Goal: Transaction & Acquisition: Purchase product/service

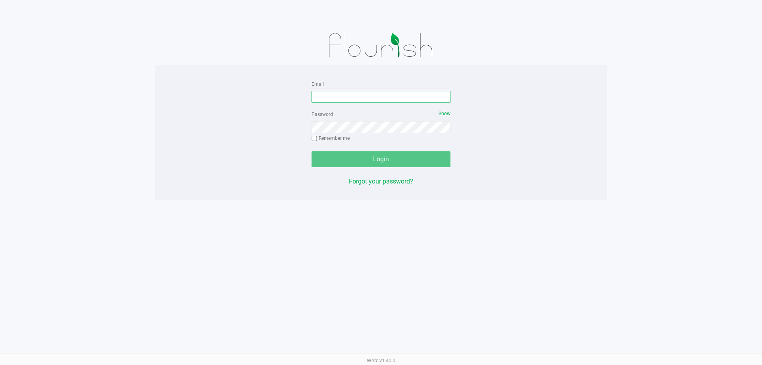
click at [328, 101] on input "Email" at bounding box center [380, 97] width 139 height 12
type input "[EMAIL_ADDRESS][DOMAIN_NAME]"
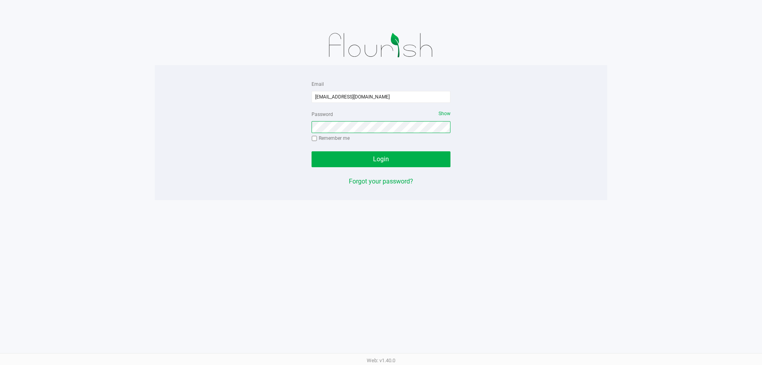
click at [311, 151] on button "Login" at bounding box center [380, 159] width 139 height 16
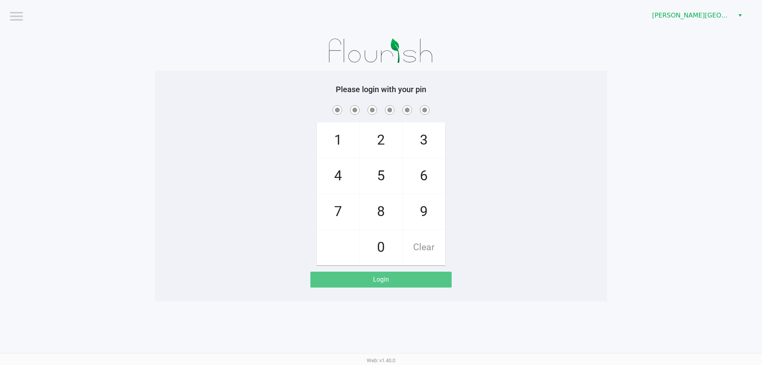
click at [719, 23] on div "[PERSON_NAME][GEOGRAPHIC_DATA]" at bounding box center [574, 15] width 375 height 31
click at [718, 14] on span "[PERSON_NAME][GEOGRAPHIC_DATA]" at bounding box center [690, 16] width 77 height 10
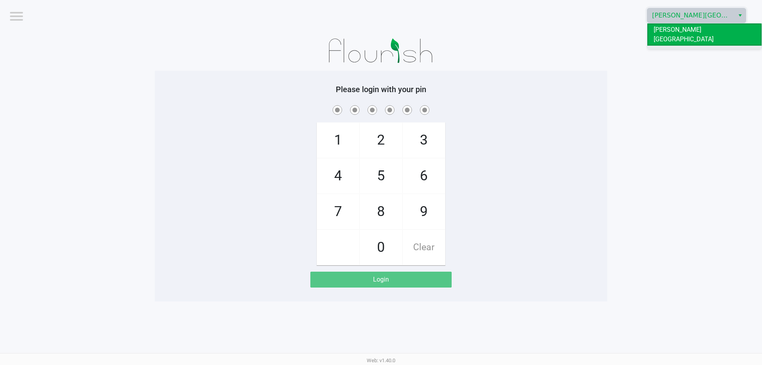
click at [706, 46] on li "[GEOGRAPHIC_DATA]" at bounding box center [704, 52] width 114 height 13
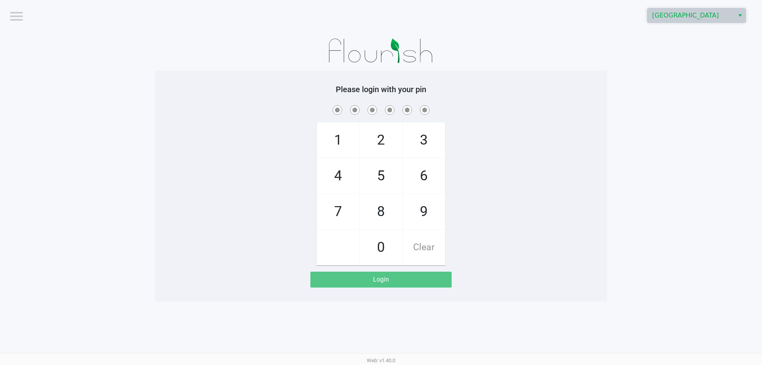
click at [654, 150] on app-pos-login-wrapper "Logout [GEOGRAPHIC_DATA] Please login with your pin 1 4 7 2 5 8 0 3 6 9 Clear L…" at bounding box center [381, 150] width 762 height 301
checkbox input "true"
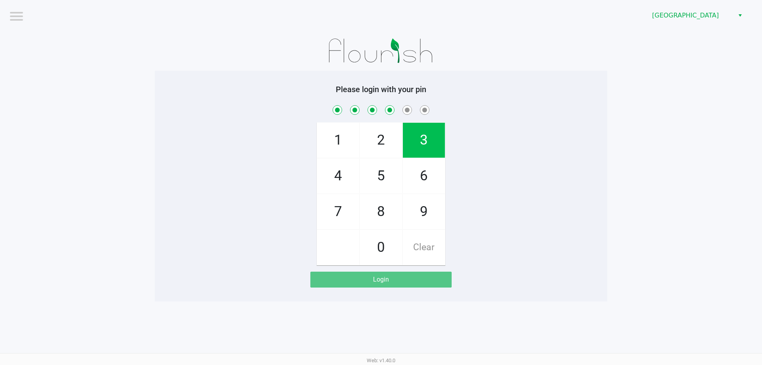
checkbox input "true"
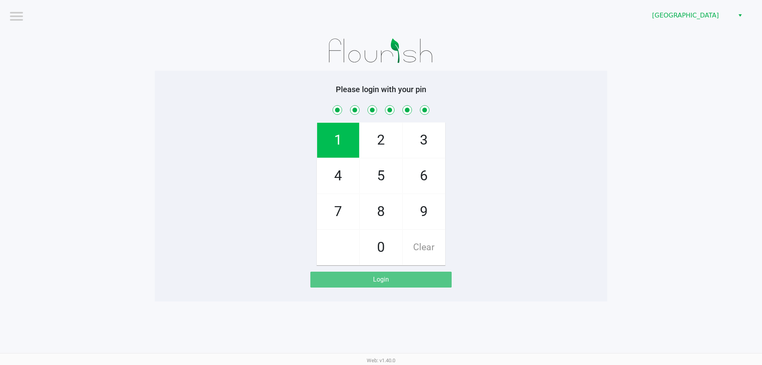
checkbox input "true"
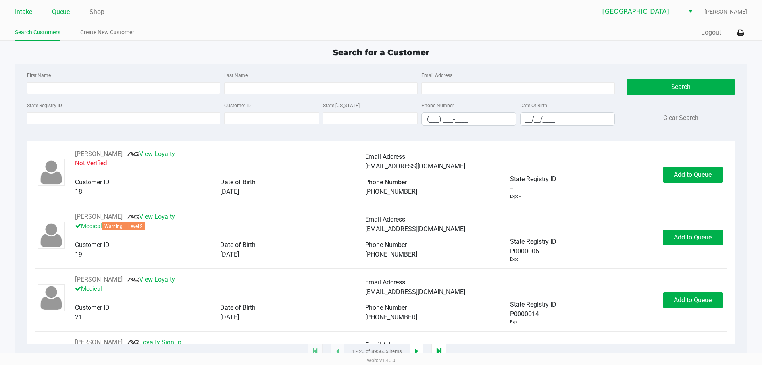
click at [64, 11] on link "Queue" at bounding box center [61, 11] width 18 height 11
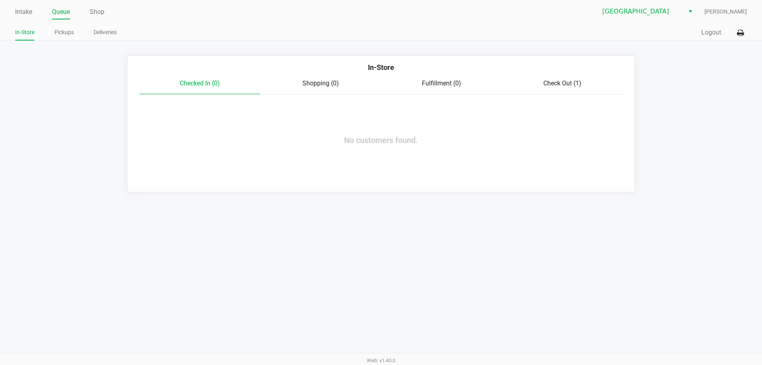
click at [577, 79] on div "Check Out (1)" at bounding box center [562, 84] width 121 height 10
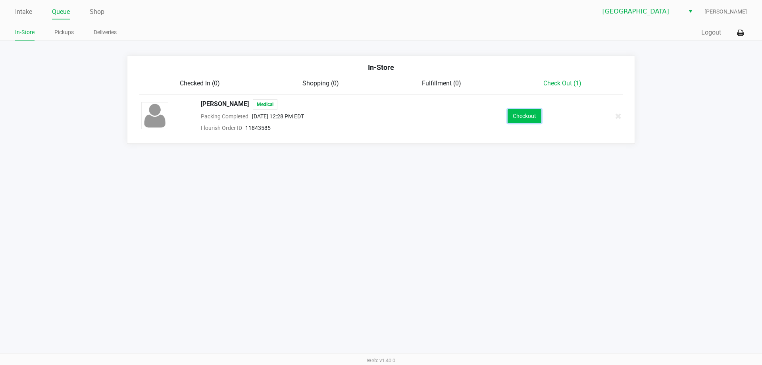
click at [526, 113] on button "Checkout" at bounding box center [524, 116] width 34 height 14
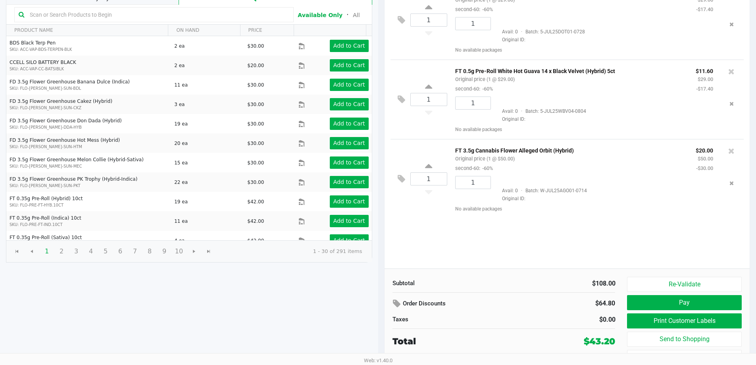
scroll to position [98, 0]
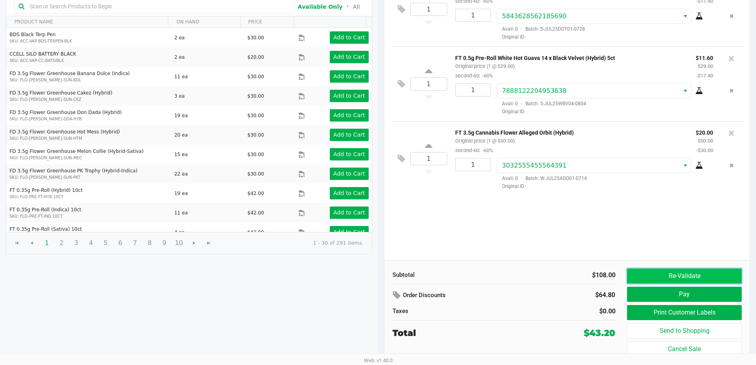
click at [686, 279] on button "Re-Validate" at bounding box center [684, 275] width 114 height 15
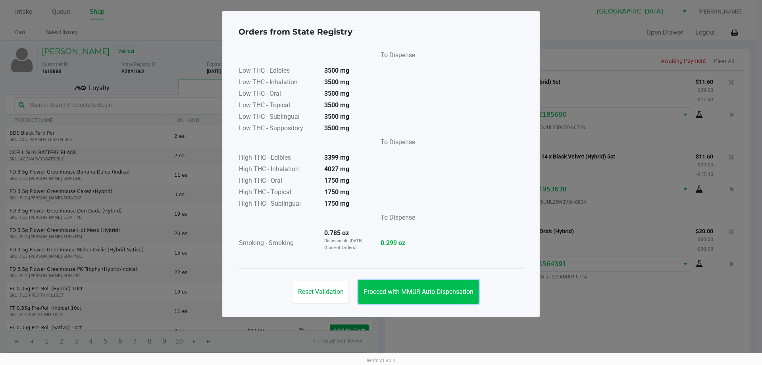
drag, startPoint x: 452, startPoint y: 288, endPoint x: 485, endPoint y: 287, distance: 33.0
click at [454, 288] on span "Proceed with MMUR Auto-Dispensation" at bounding box center [418, 292] width 110 height 8
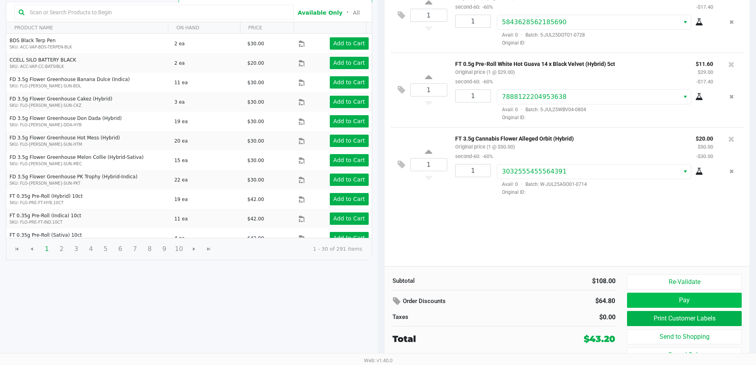
scroll to position [98, 0]
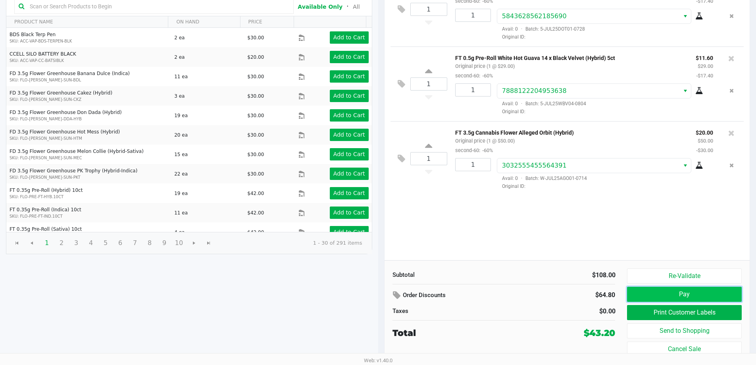
click at [683, 297] on button "Pay" at bounding box center [684, 293] width 114 height 15
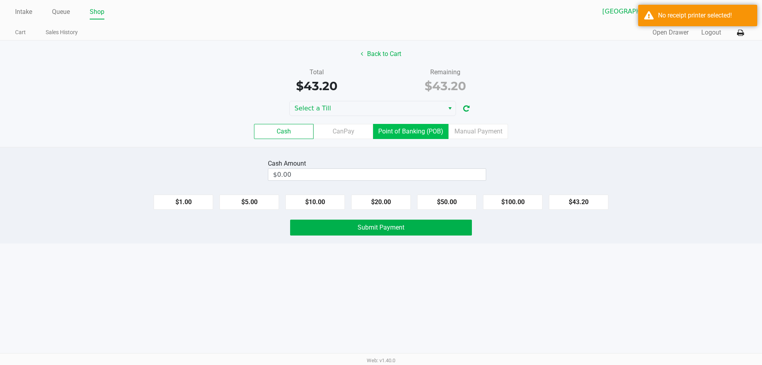
click at [440, 135] on label "Point of Banking (POB)" at bounding box center [410, 131] width 75 height 15
click at [0, 0] on 7 "Point of Banking (POB)" at bounding box center [0, 0] width 0 height 0
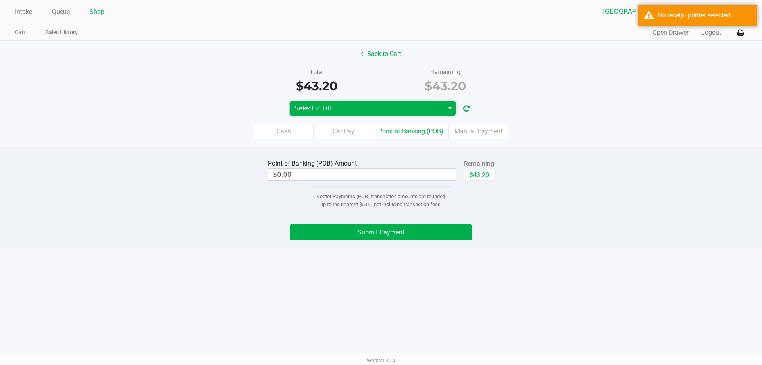
click at [428, 115] on span "Select a Till" at bounding box center [367, 108] width 154 height 14
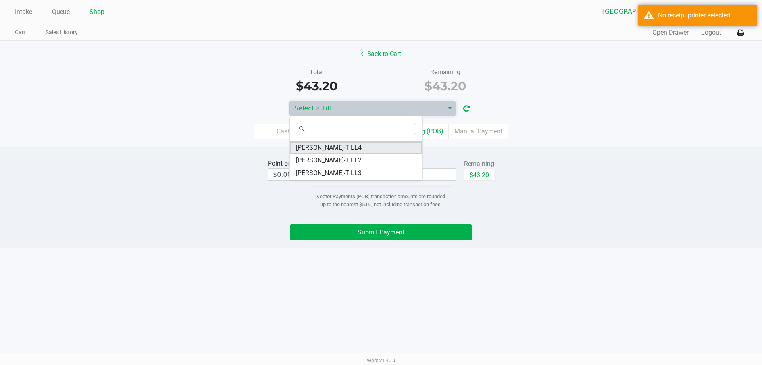
click at [386, 152] on li "[PERSON_NAME]-TILL4" at bounding box center [356, 147] width 133 height 13
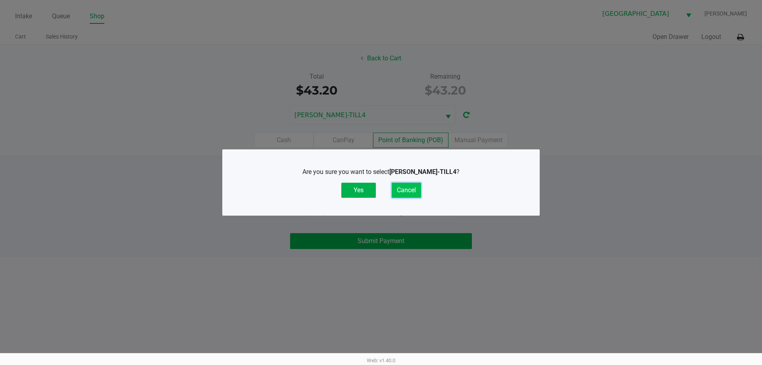
click at [417, 194] on button "Cancel" at bounding box center [406, 190] width 29 height 15
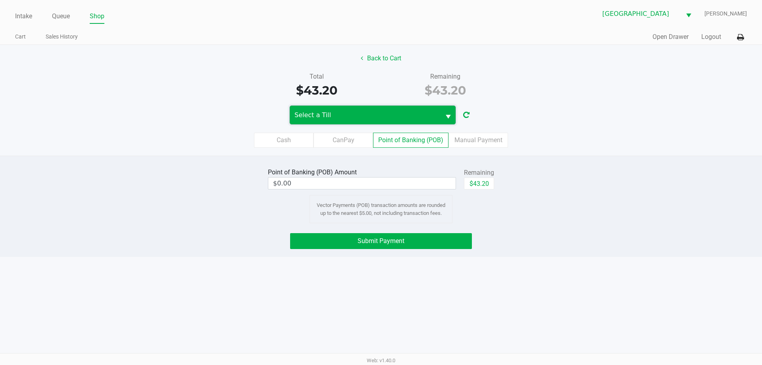
click at [427, 112] on span "Select a Till" at bounding box center [364, 115] width 141 height 10
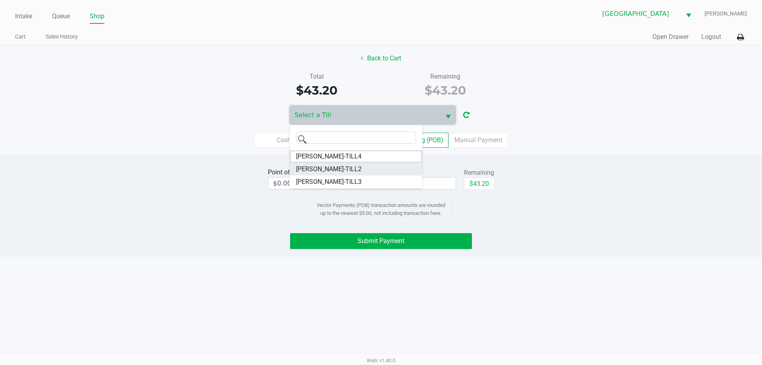
click at [376, 166] on li "[PERSON_NAME]-TILL2" at bounding box center [356, 169] width 133 height 13
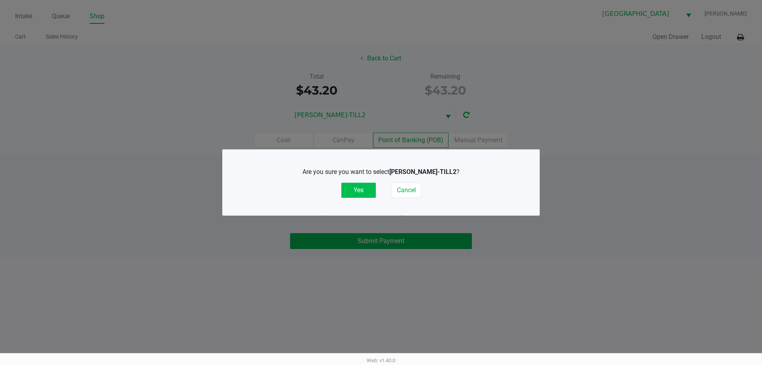
click at [365, 185] on button "Yes" at bounding box center [358, 190] width 35 height 15
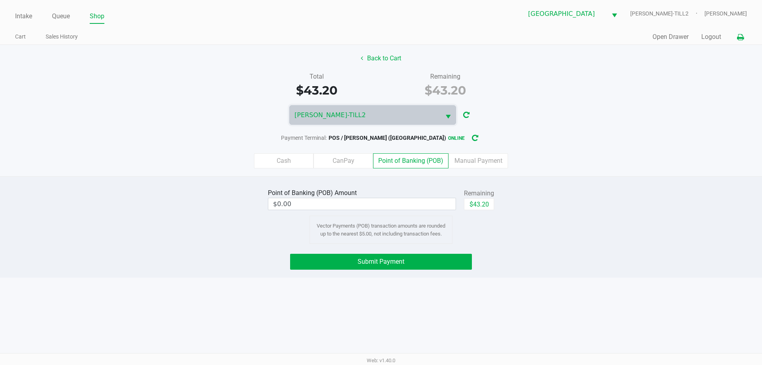
click at [738, 38] on body "Intake Queue Shop Palm Bay [PERSON_NAME]-TILL2 [PERSON_NAME] Cart Sales History…" at bounding box center [381, 176] width 762 height 353
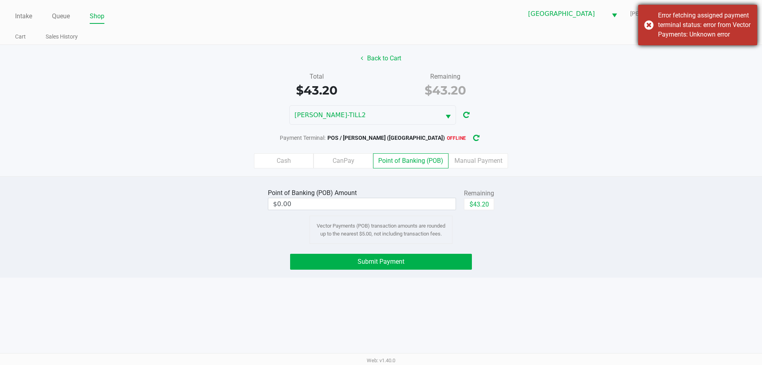
click at [674, 26] on div "Error fetching assigned payment terminal status: error from Vector Payments: Un…" at bounding box center [704, 25] width 93 height 29
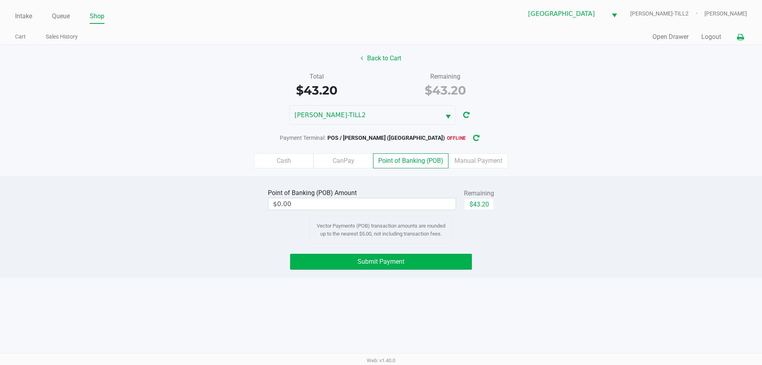
click at [745, 38] on button at bounding box center [740, 37] width 13 height 15
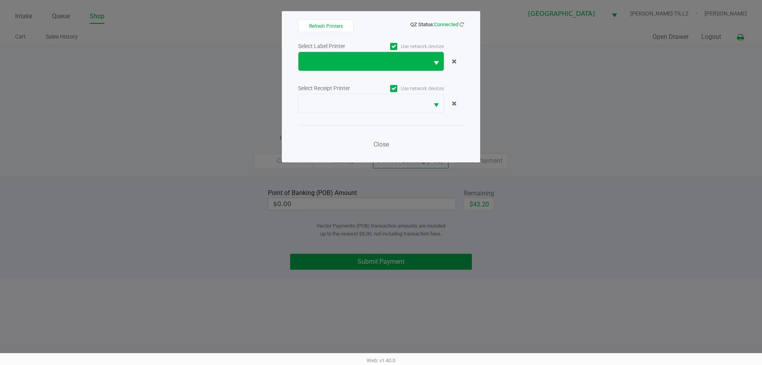
click at [440, 68] on span "Select" at bounding box center [436, 63] width 10 height 10
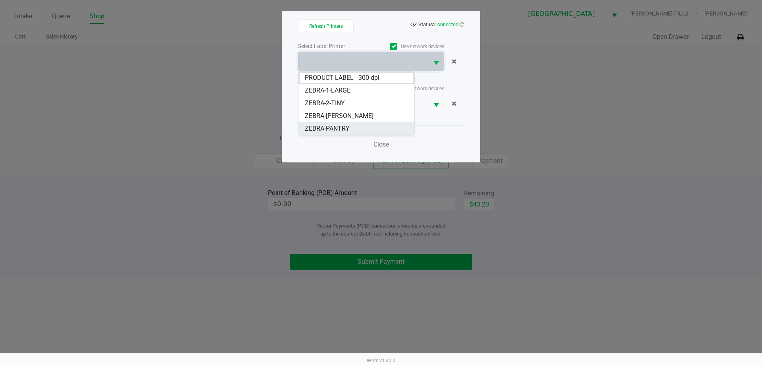
click at [348, 123] on li "ZEBRA-PANTRY" at bounding box center [356, 128] width 116 height 13
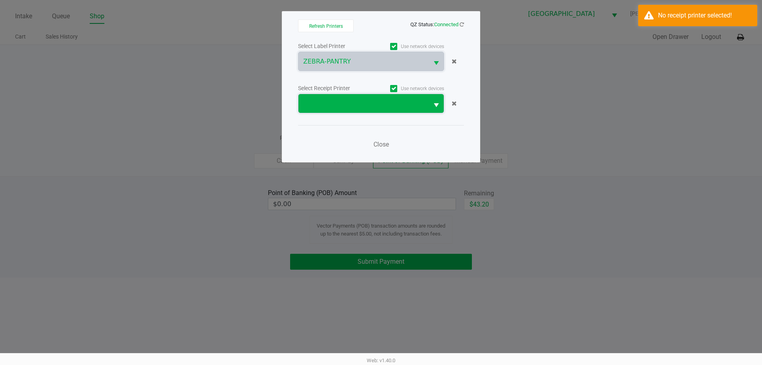
click at [361, 98] on span at bounding box center [363, 103] width 130 height 19
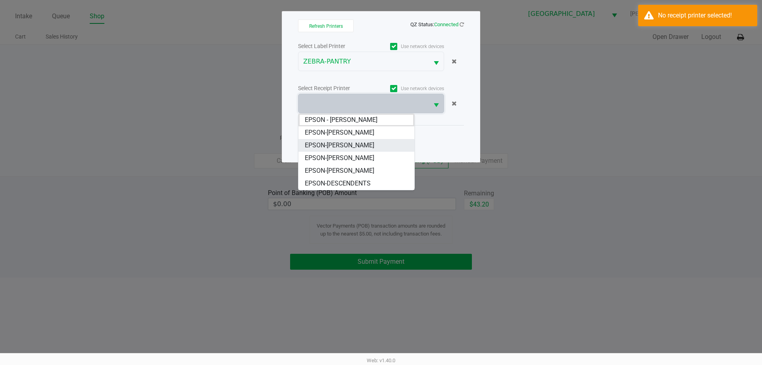
click at [359, 147] on span "EPSON-[PERSON_NAME]" at bounding box center [339, 145] width 69 height 10
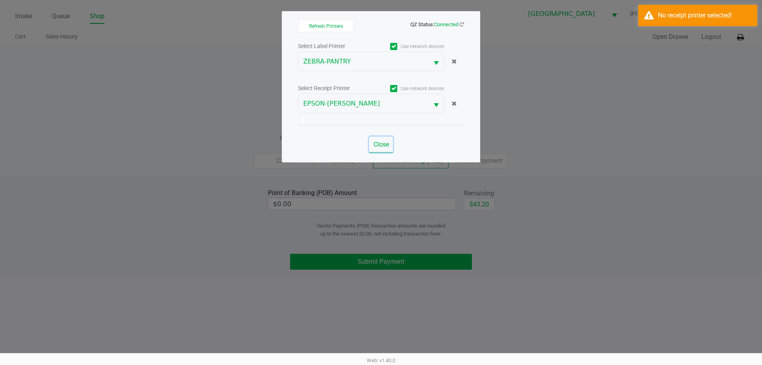
click at [380, 142] on span "Close" at bounding box center [380, 144] width 15 height 8
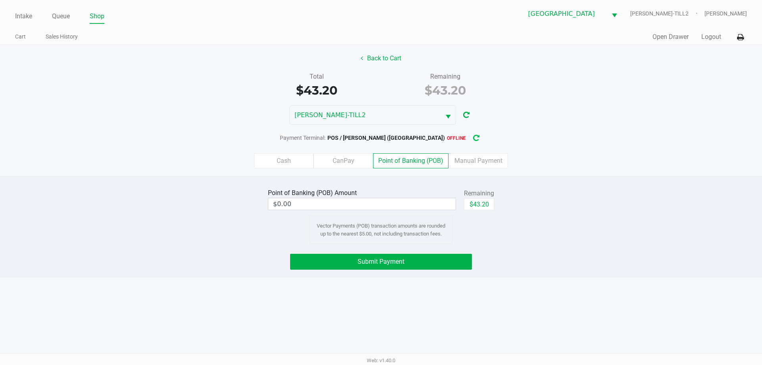
click at [470, 140] on button "button" at bounding box center [476, 138] width 13 height 15
click at [491, 206] on button "$43.20" at bounding box center [479, 204] width 30 height 12
type input "$43.20"
click at [419, 265] on button "Submit Payment" at bounding box center [381, 262] width 182 height 16
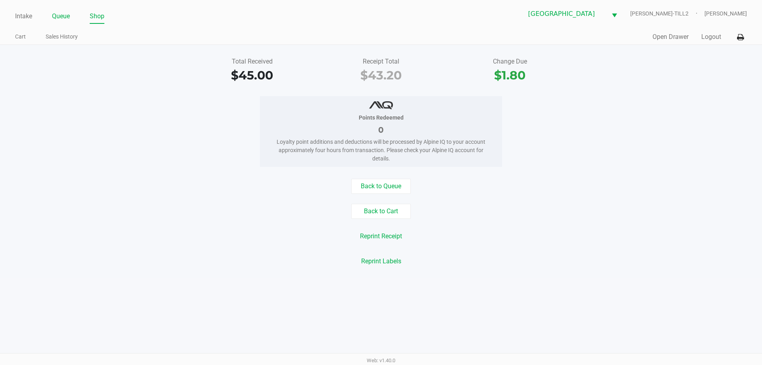
click at [67, 17] on link "Queue" at bounding box center [61, 16] width 18 height 11
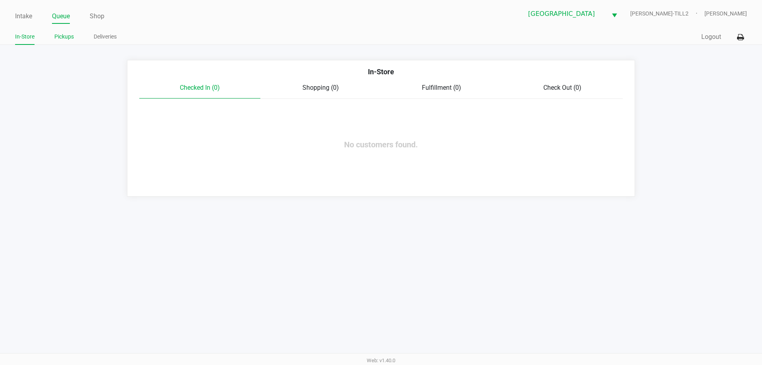
click at [68, 36] on link "Pickups" at bounding box center [63, 37] width 19 height 10
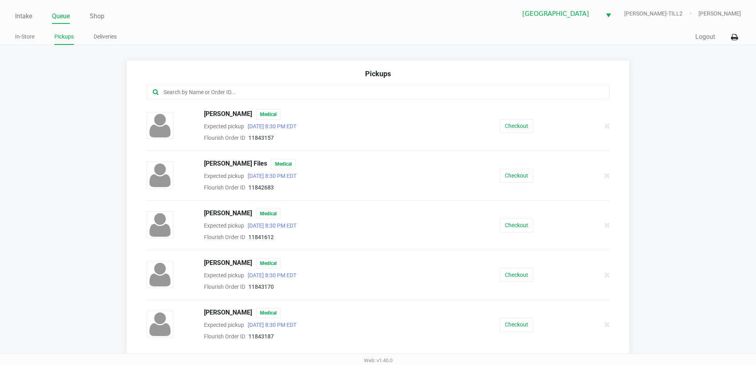
click at [219, 91] on input "text" at bounding box center [365, 92] width 405 height 9
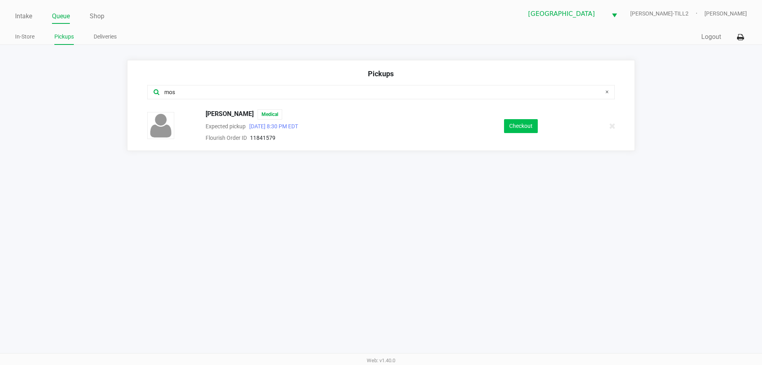
type input "mos"
click at [516, 125] on button "Checkout" at bounding box center [521, 126] width 34 height 14
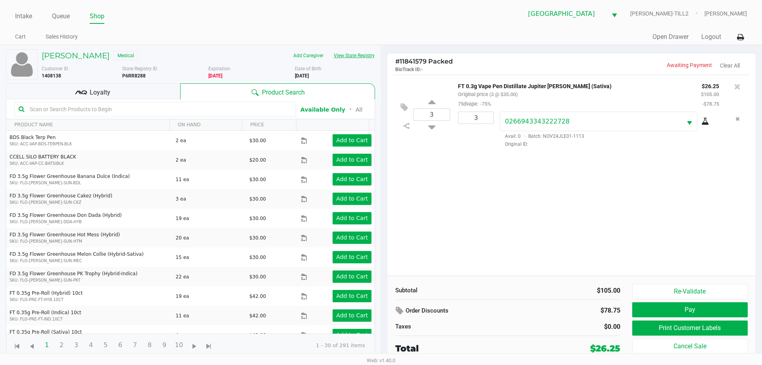
click at [361, 50] on button "View State Registry" at bounding box center [352, 55] width 46 height 13
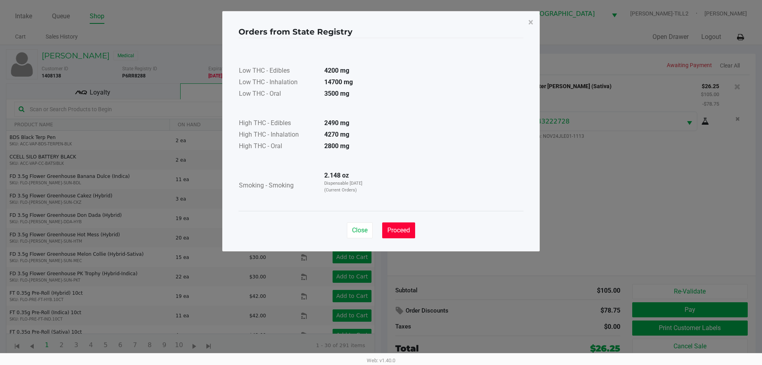
click at [403, 231] on span "Proceed" at bounding box center [398, 230] width 23 height 8
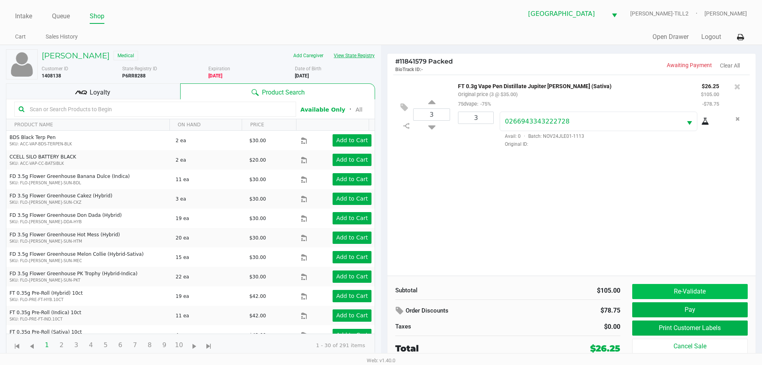
click at [679, 290] on button "Re-Validate" at bounding box center [689, 291] width 115 height 15
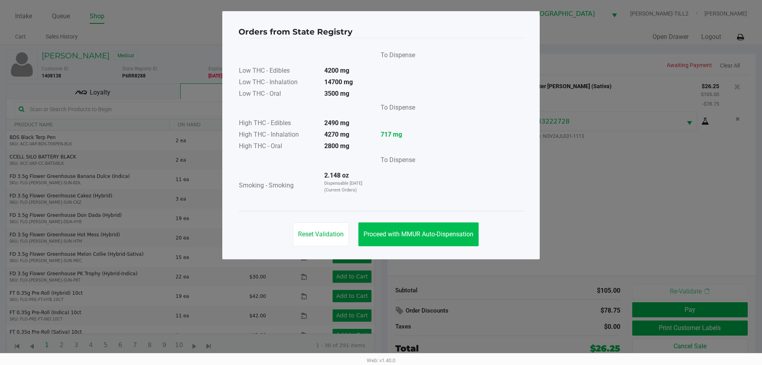
click at [445, 234] on span "Proceed with MMUR Auto-Dispensation" at bounding box center [418, 234] width 110 height 8
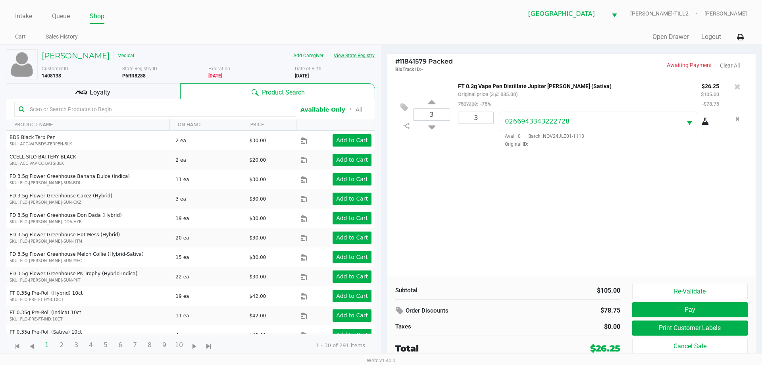
click at [367, 56] on button "View State Registry" at bounding box center [352, 55] width 46 height 13
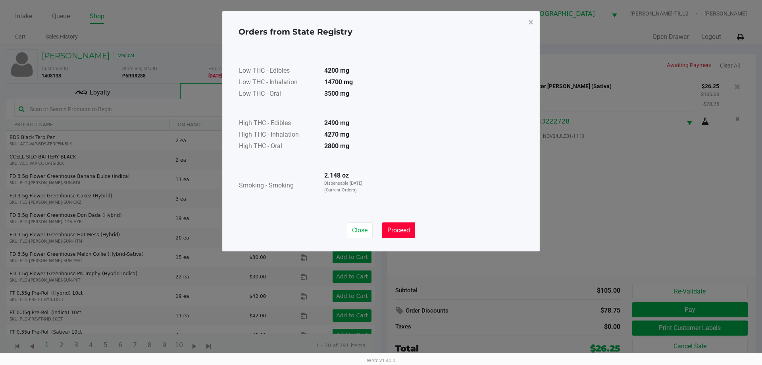
click at [407, 228] on span "Proceed" at bounding box center [398, 230] width 23 height 8
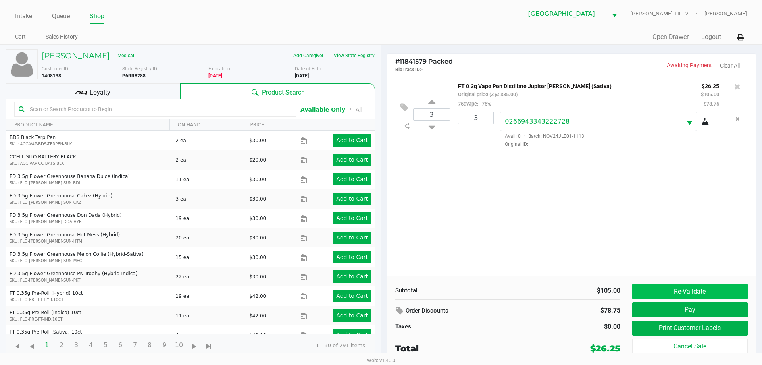
click at [684, 288] on button "Re-Validate" at bounding box center [689, 291] width 115 height 15
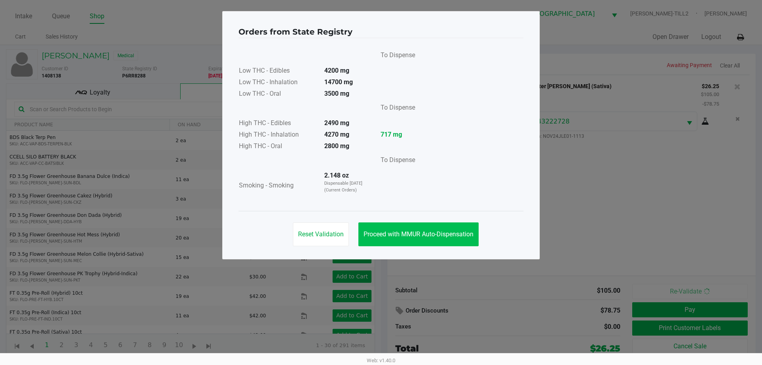
click at [436, 228] on button "Proceed with MMUR Auto-Dispensation" at bounding box center [418, 234] width 120 height 24
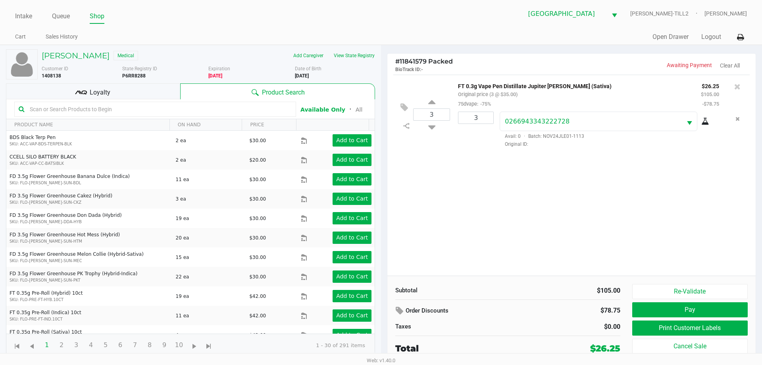
click at [500, 34] on div "Quick Sale Open Drawer Logout" at bounding box center [564, 37] width 366 height 15
click at [653, 329] on button "Print Customer Labels" at bounding box center [689, 327] width 115 height 15
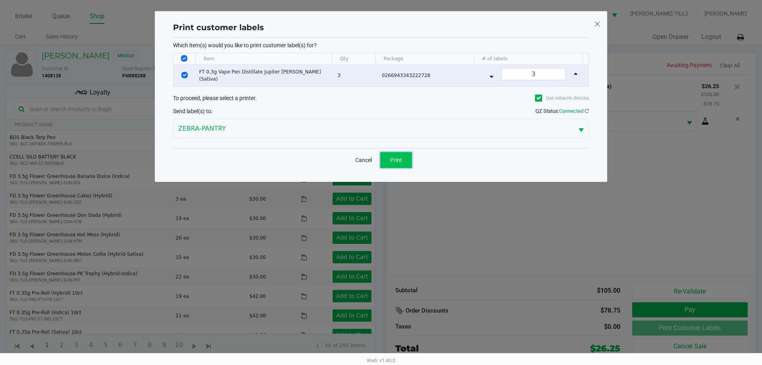
click at [395, 162] on span "Print" at bounding box center [396, 160] width 12 height 6
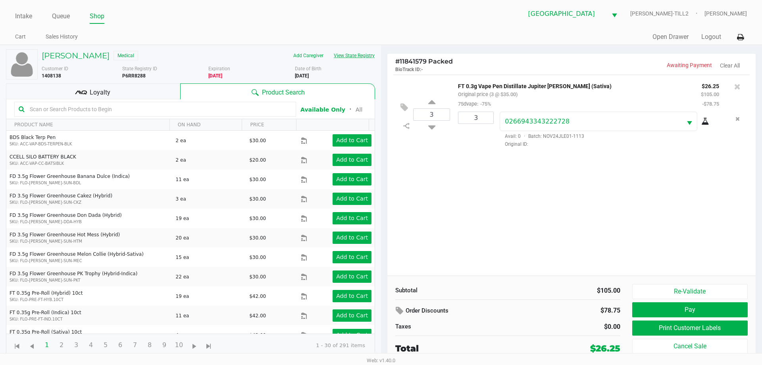
click at [368, 60] on button "View State Registry" at bounding box center [352, 55] width 46 height 13
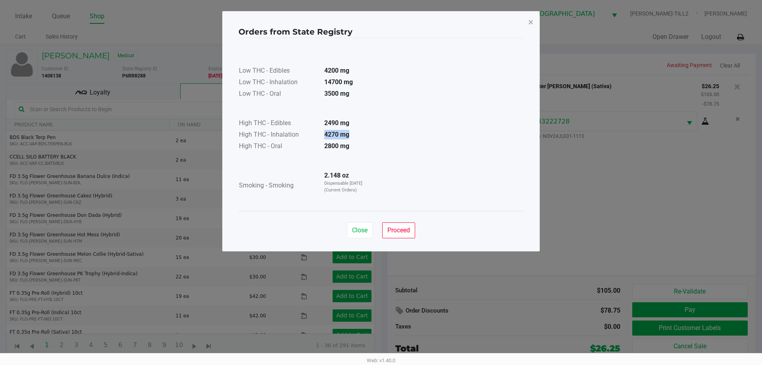
drag, startPoint x: 319, startPoint y: 134, endPoint x: 352, endPoint y: 135, distance: 32.9
click at [349, 135] on td "4270 mg" at bounding box center [346, 135] width 56 height 12
click at [402, 225] on button "Proceed" at bounding box center [398, 230] width 33 height 16
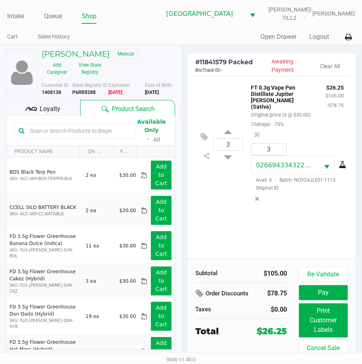
drag, startPoint x: 95, startPoint y: 98, endPoint x: 72, endPoint y: 101, distance: 23.2
click at [72, 96] on div "State Registry ID P6RR8288" at bounding box center [90, 89] width 37 height 14
copy b "P6RR8288"
drag, startPoint x: 173, startPoint y: 100, endPoint x: 144, endPoint y: 100, distance: 29.0
click at [145, 96] on div "Date of Birth [DEMOGRAPHIC_DATA]" at bounding box center [163, 89] width 37 height 14
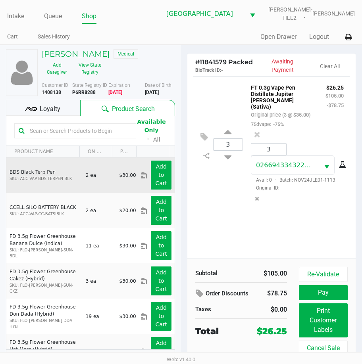
copy b "[DATE]"
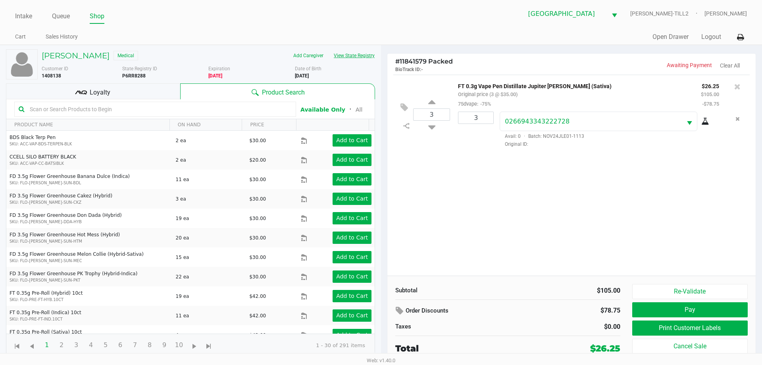
click at [365, 57] on button "View State Registry" at bounding box center [352, 55] width 46 height 13
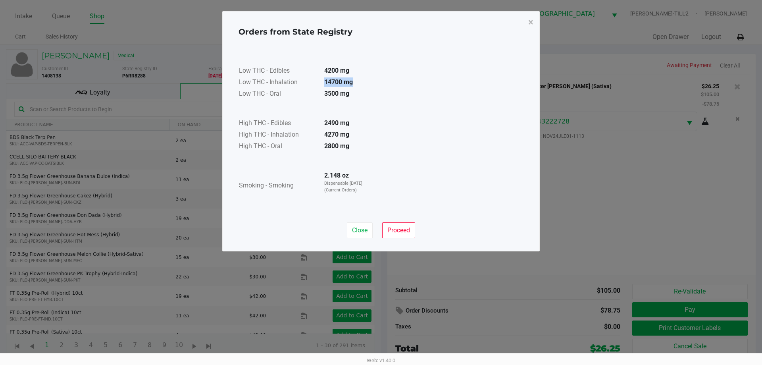
drag, startPoint x: 322, startPoint y: 79, endPoint x: 360, endPoint y: 83, distance: 38.8
click at [360, 83] on td "14700 mg" at bounding box center [346, 83] width 56 height 12
drag, startPoint x: 357, startPoint y: 84, endPoint x: 325, endPoint y: 82, distance: 33.0
click at [325, 82] on td "14700 mg" at bounding box center [346, 83] width 56 height 12
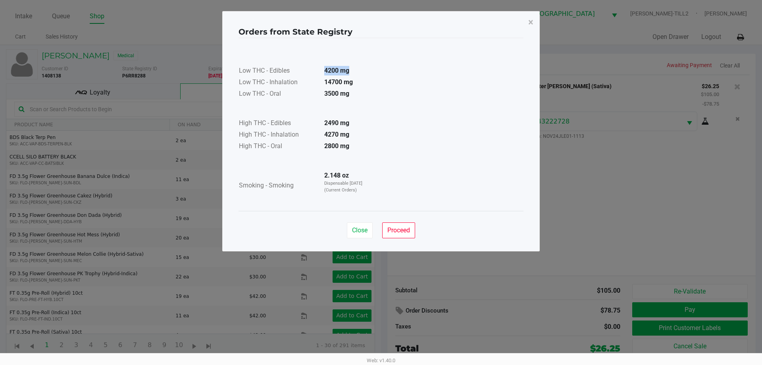
drag, startPoint x: 319, startPoint y: 73, endPoint x: 371, endPoint y: 76, distance: 51.7
click at [369, 71] on td "4200 mg" at bounding box center [346, 71] width 56 height 12
click at [357, 97] on td "3500 mg" at bounding box center [346, 94] width 56 height 12
drag, startPoint x: 322, startPoint y: 84, endPoint x: 359, endPoint y: 80, distance: 37.1
click at [359, 80] on td "14700 mg" at bounding box center [346, 83] width 56 height 12
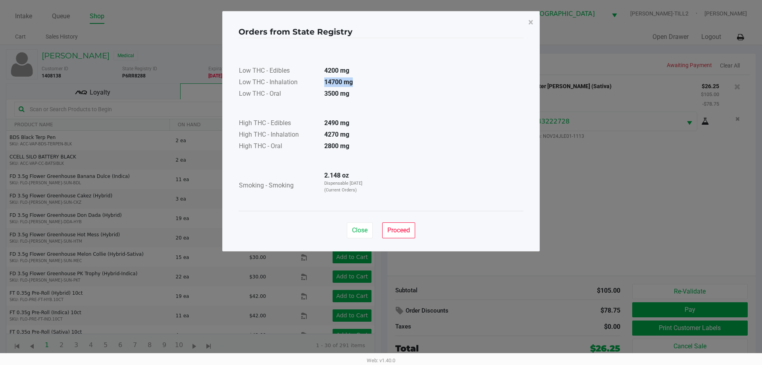
click at [359, 80] on td "14700 mg" at bounding box center [346, 83] width 56 height 12
drag, startPoint x: 359, startPoint y: 80, endPoint x: 324, endPoint y: 85, distance: 35.7
click at [324, 85] on td "14700 mg" at bounding box center [346, 83] width 56 height 12
click at [319, 82] on td "14700 mg" at bounding box center [346, 83] width 56 height 12
click at [530, 25] on span "×" at bounding box center [530, 22] width 5 height 11
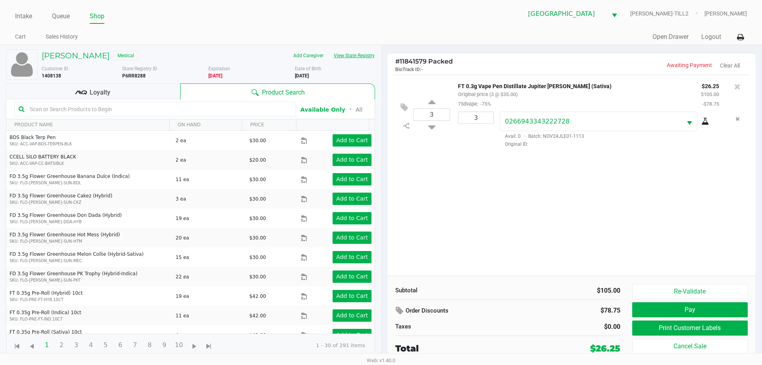
click at [346, 54] on button "View State Registry" at bounding box center [352, 55] width 46 height 13
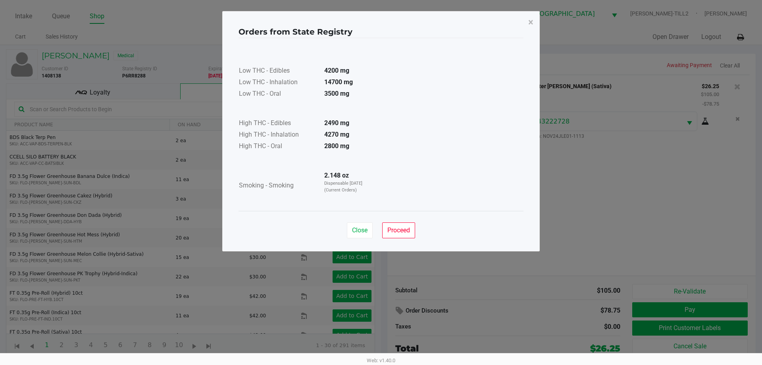
drag, startPoint x: 363, startPoint y: 147, endPoint x: 308, endPoint y: 122, distance: 60.5
click at [308, 122] on table "High THC - Edibles 2490 mg High THC - Inhalation 4270 mg High THC - Oral 2800 mg" at bounding box center [306, 126] width 136 height 52
click at [308, 121] on td "High THC - Edibles" at bounding box center [277, 124] width 79 height 12
drag, startPoint x: 320, startPoint y: 121, endPoint x: 344, endPoint y: 120, distance: 24.2
click at [334, 120] on td "2490 mg" at bounding box center [346, 124] width 56 height 12
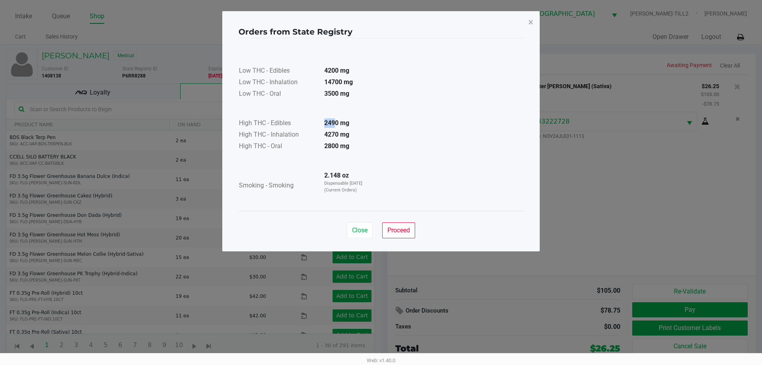
click at [350, 120] on td "2490 mg" at bounding box center [346, 124] width 56 height 12
click at [357, 120] on td "2490 mg" at bounding box center [346, 124] width 56 height 12
click at [397, 231] on span "Proceed" at bounding box center [398, 230] width 23 height 8
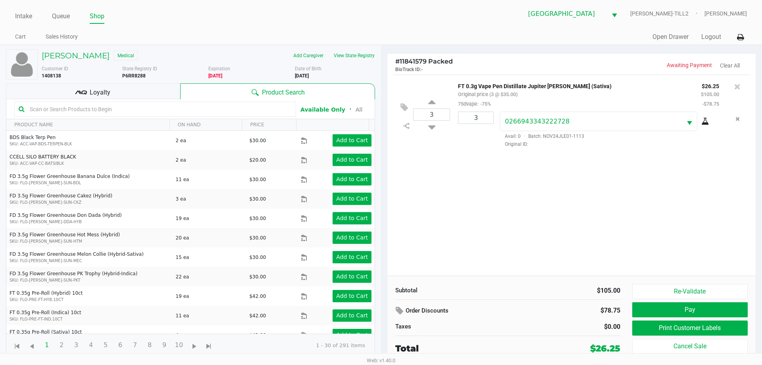
click at [581, 211] on div "3 FT 0.3g Vape Pen Distillate Jupiter [PERSON_NAME] (Sativa) Original price (3 …" at bounding box center [571, 175] width 368 height 201
click at [364, 58] on button "View State Registry" at bounding box center [352, 55] width 46 height 13
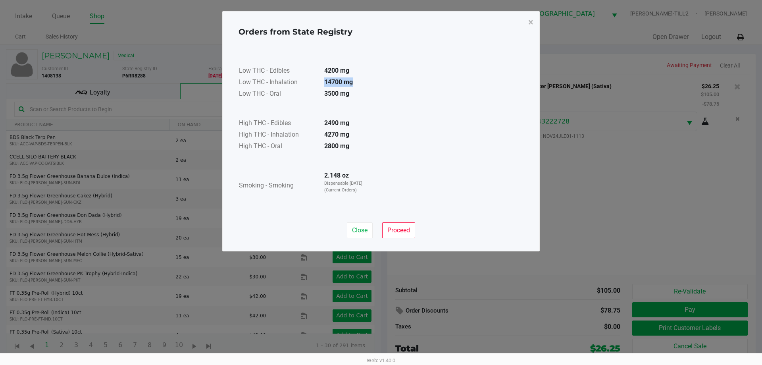
drag, startPoint x: 359, startPoint y: 86, endPoint x: 323, endPoint y: 84, distance: 35.7
click at [323, 84] on td "14700 mg" at bounding box center [346, 83] width 56 height 12
click at [318, 83] on td "14700 mg" at bounding box center [346, 83] width 56 height 12
click at [407, 226] on button "Proceed" at bounding box center [398, 230] width 33 height 16
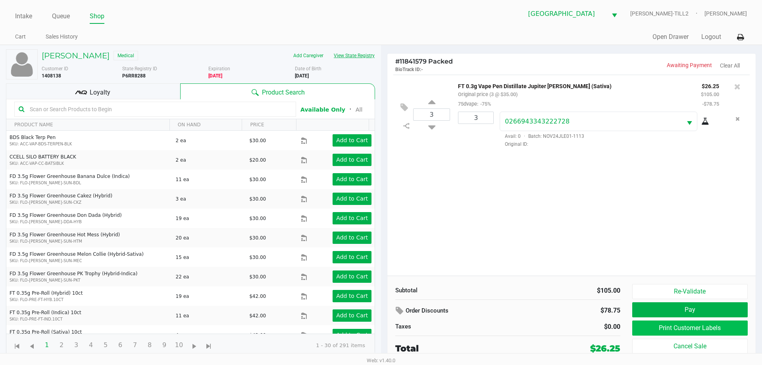
click at [711, 328] on button "Print Customer Labels" at bounding box center [689, 327] width 115 height 15
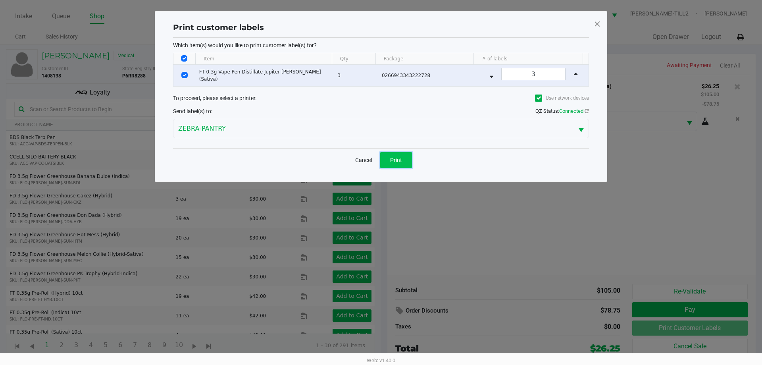
click at [396, 159] on span "Print" at bounding box center [396, 160] width 12 height 6
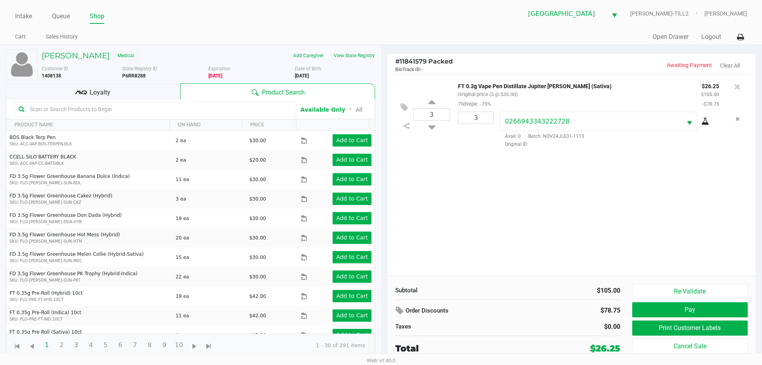
click at [501, 200] on div "3 FT 0.3g Vape Pen Distillate Jupiter [PERSON_NAME] (Sativa) Original price (3 …" at bounding box center [571, 175] width 368 height 201
click at [501, 194] on div "3 FT 0.3g Vape Pen Distillate Jupiter [PERSON_NAME] (Sativa) Original price (3 …" at bounding box center [571, 175] width 368 height 201
click at [501, 185] on div "3 FT 0.3g Vape Pen Distillate Jupiter [PERSON_NAME] (Sativa) Original price (3 …" at bounding box center [571, 175] width 368 height 201
click at [701, 309] on button "Pay" at bounding box center [689, 309] width 115 height 15
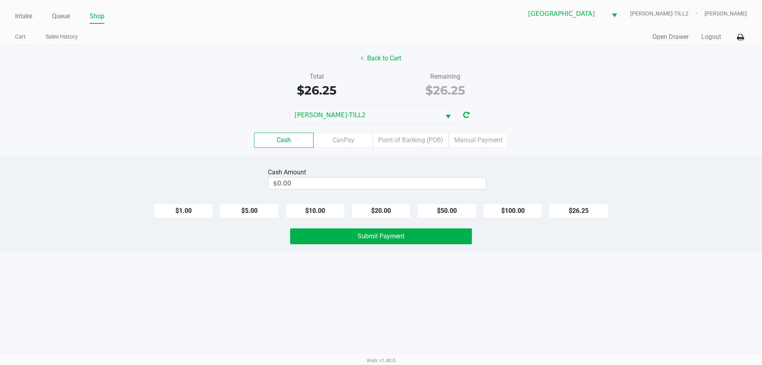
click at [447, 209] on button "$50.00" at bounding box center [447, 210] width 60 height 15
type input "$50.00"
click at [418, 232] on button "Submit Payment" at bounding box center [381, 236] width 182 height 16
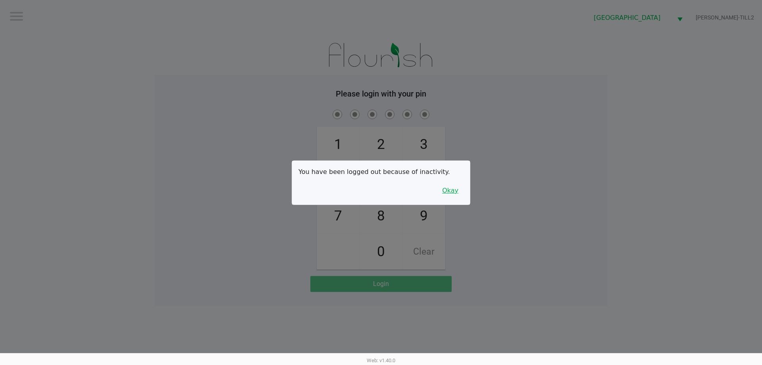
click at [453, 191] on button "Okay" at bounding box center [450, 190] width 27 height 15
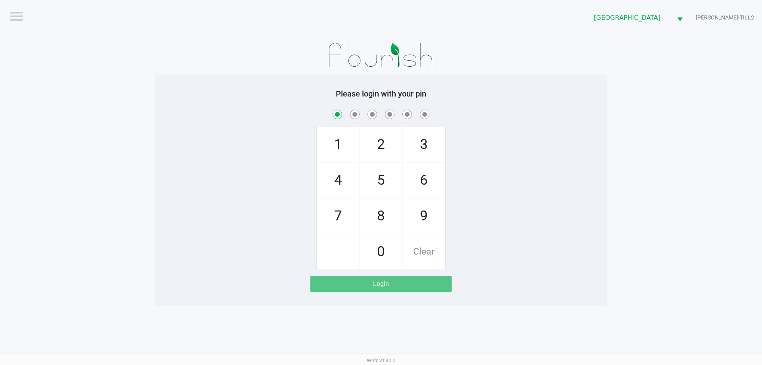
checkbox input "true"
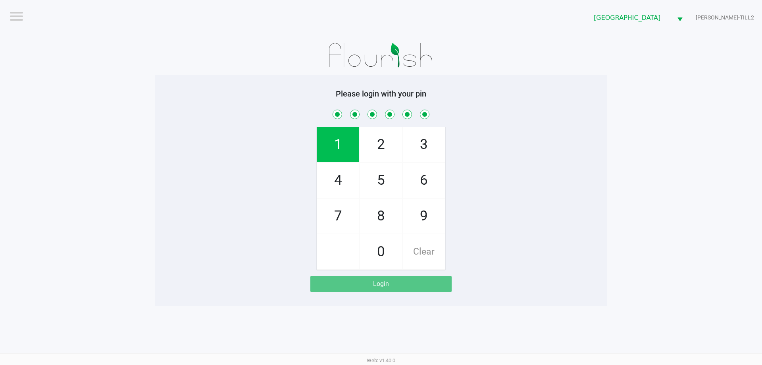
checkbox input "true"
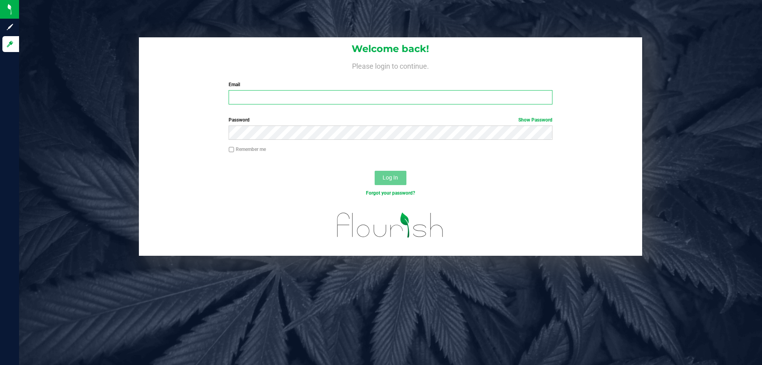
click at [391, 94] on input "Email" at bounding box center [390, 97] width 323 height 14
type input "tsalzlein@liveparallel.com"
click at [375, 171] on button "Log In" at bounding box center [391, 178] width 32 height 14
